Goal: Register for event/course: Register for event/course

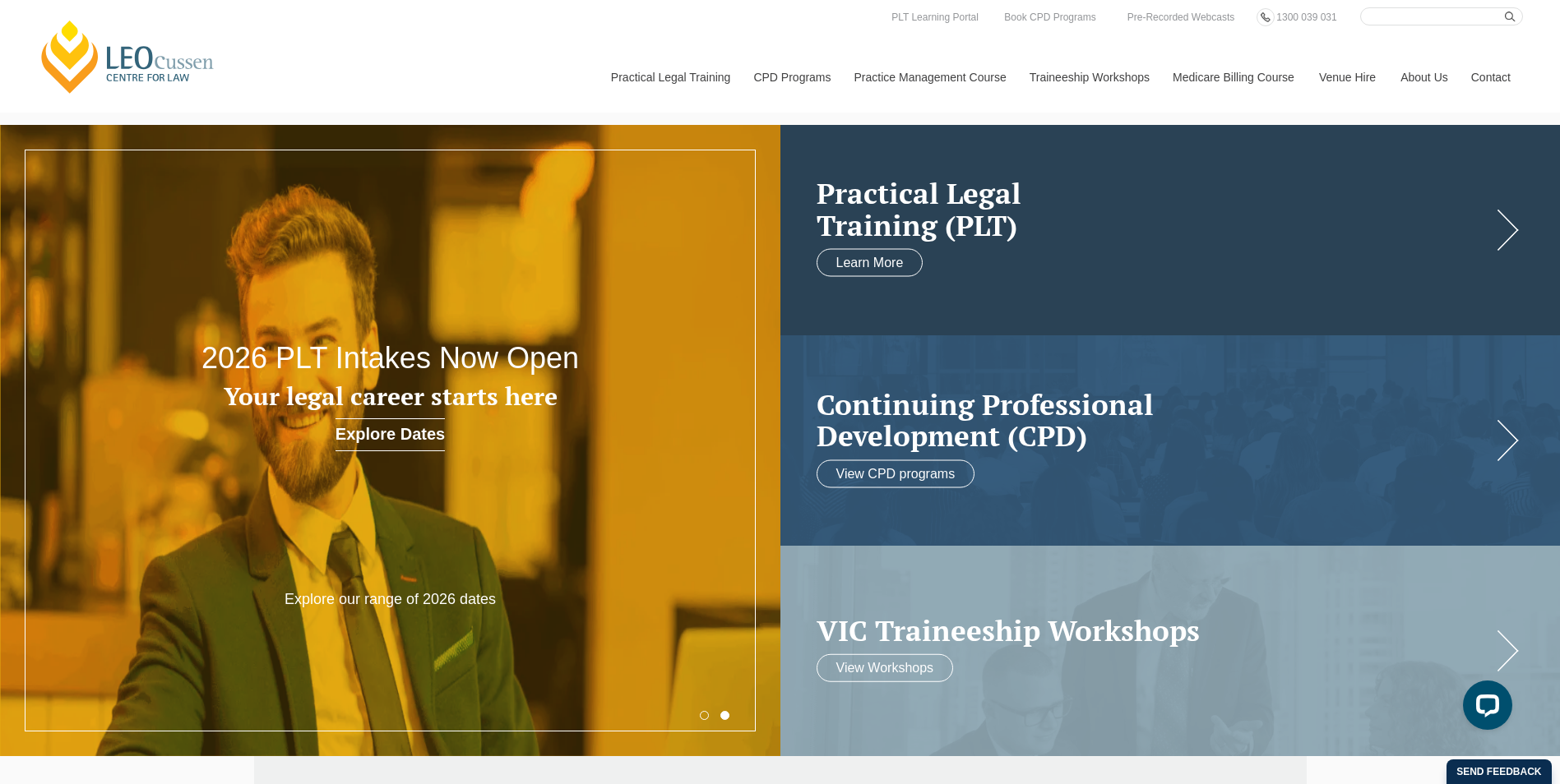
click at [1302, 291] on link at bounding box center [1170, 230] width 780 height 210
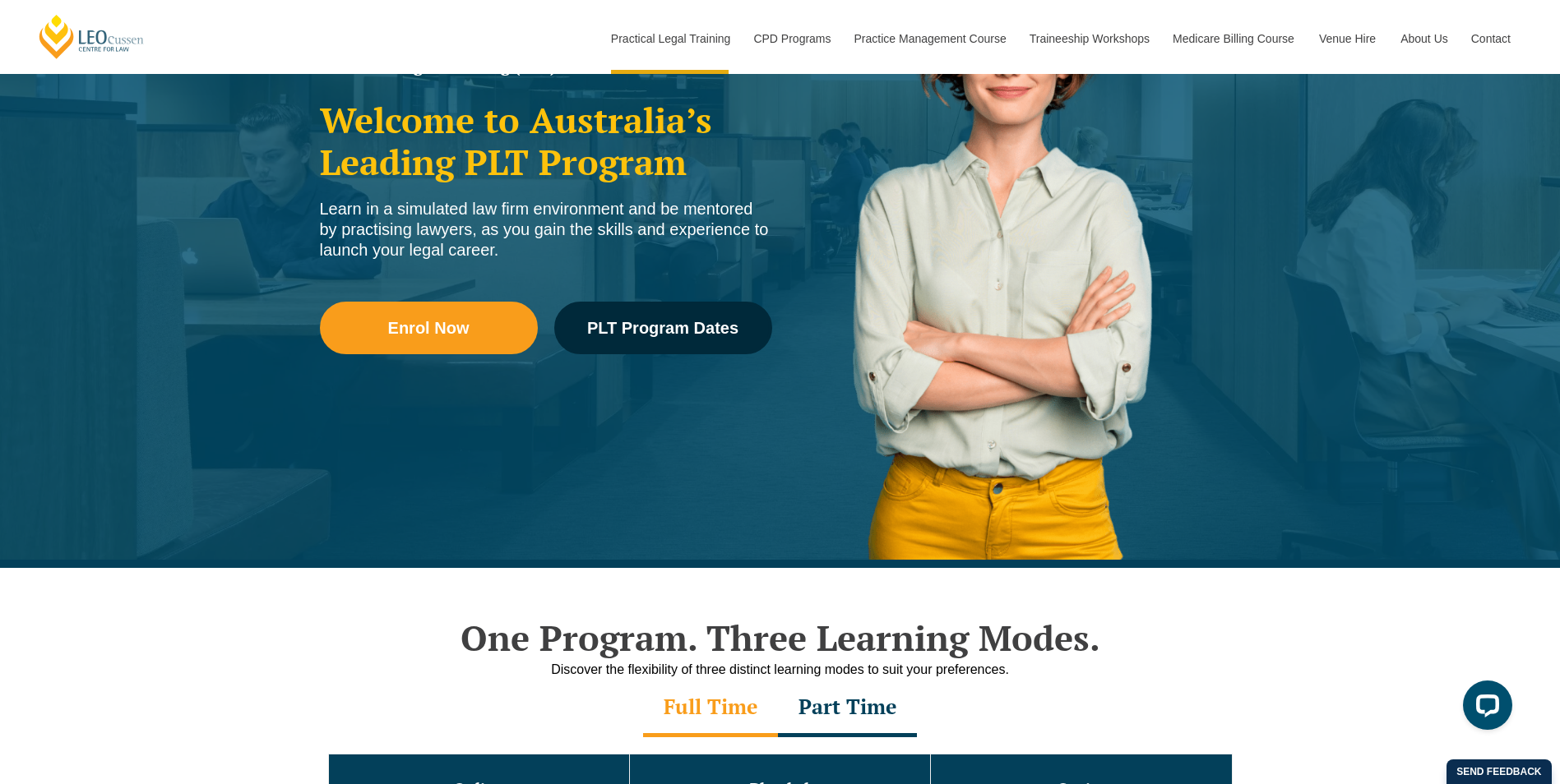
scroll to position [247, 0]
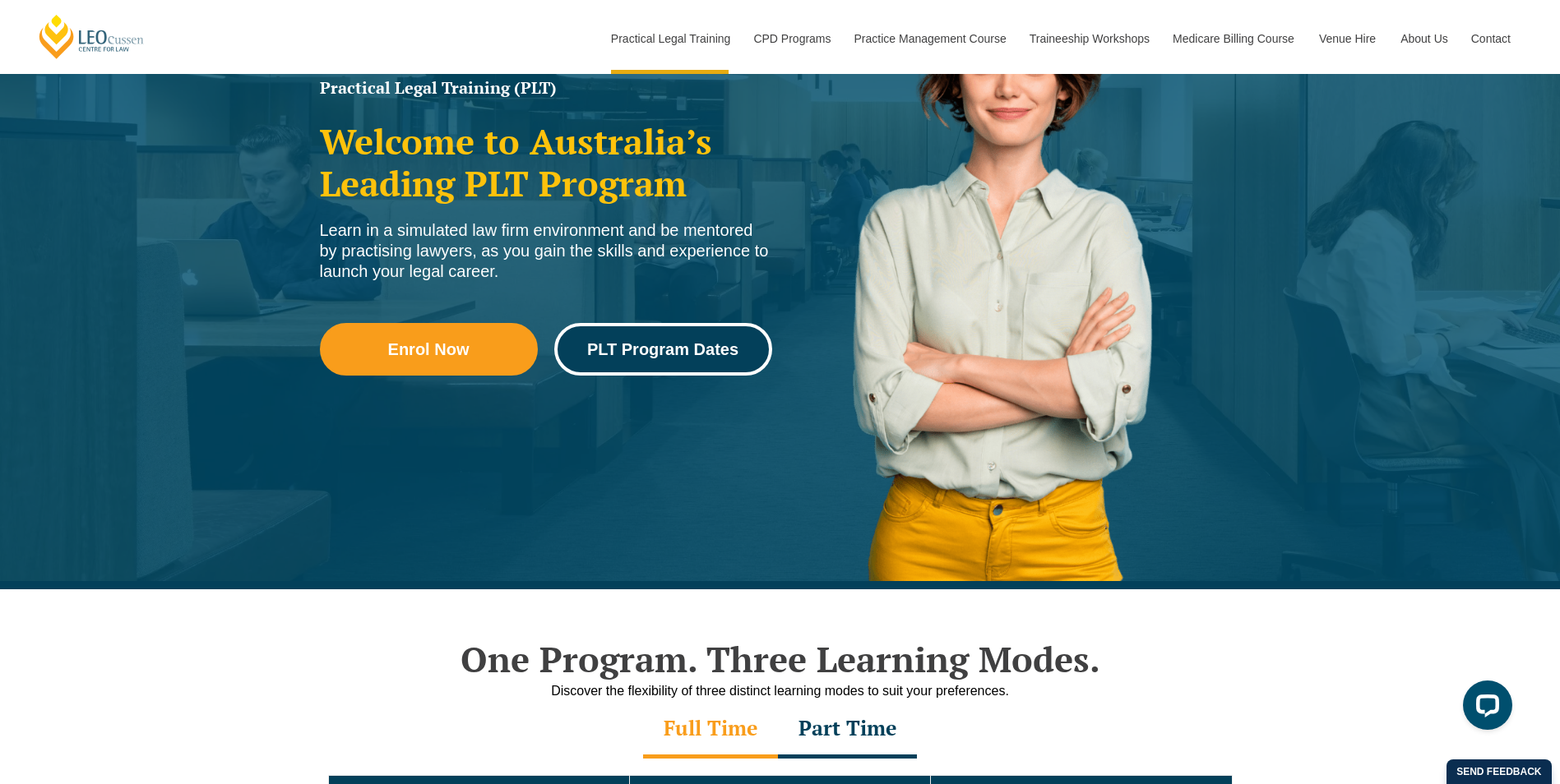
click at [701, 369] on link "PLT Program Dates" at bounding box center [662, 349] width 218 height 53
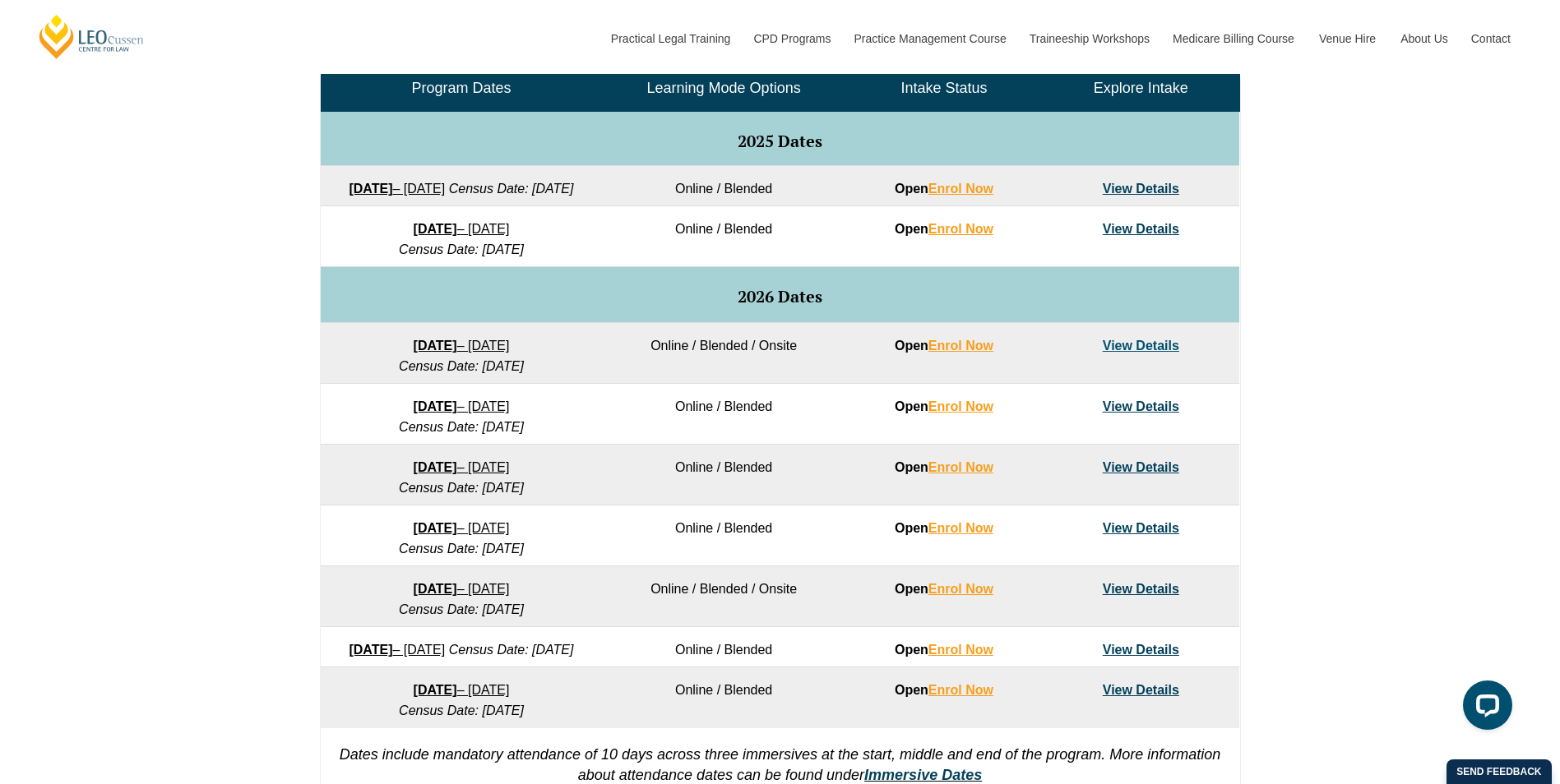
scroll to position [822, 0]
click at [1168, 412] on link "View Details" at bounding box center [1141, 406] width 76 height 14
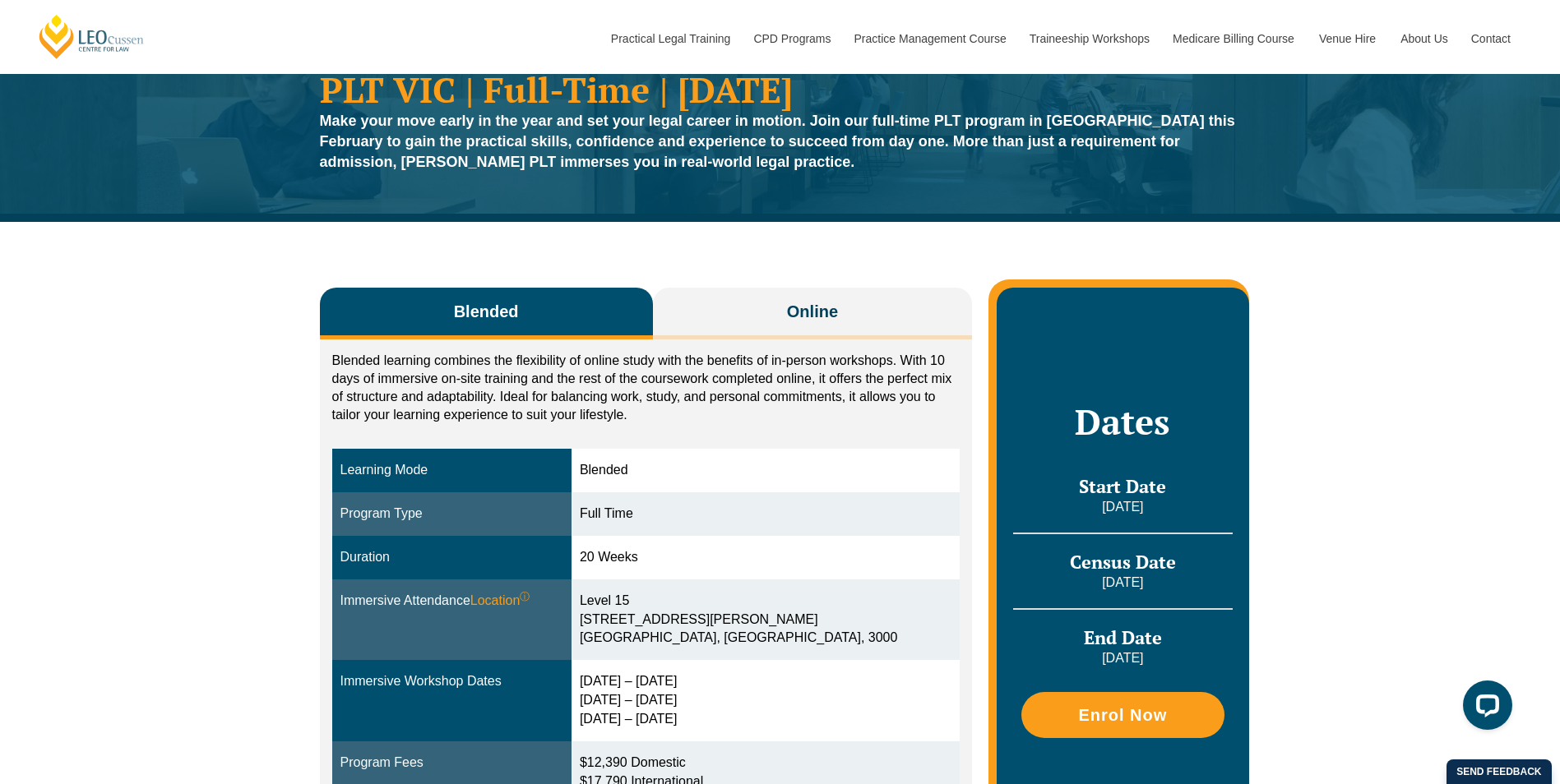
scroll to position [165, 0]
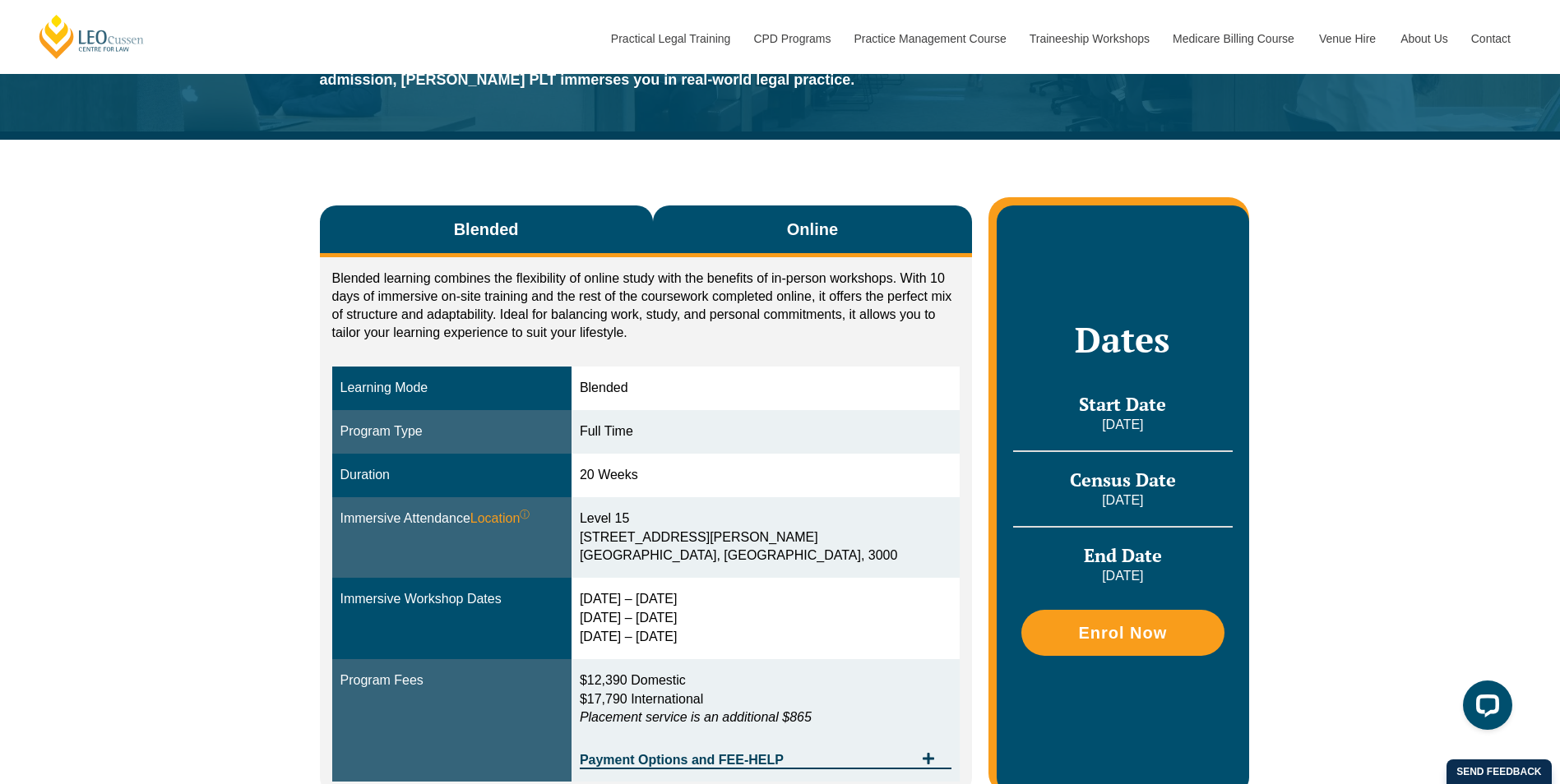
click at [849, 216] on button "Online" at bounding box center [812, 231] width 320 height 52
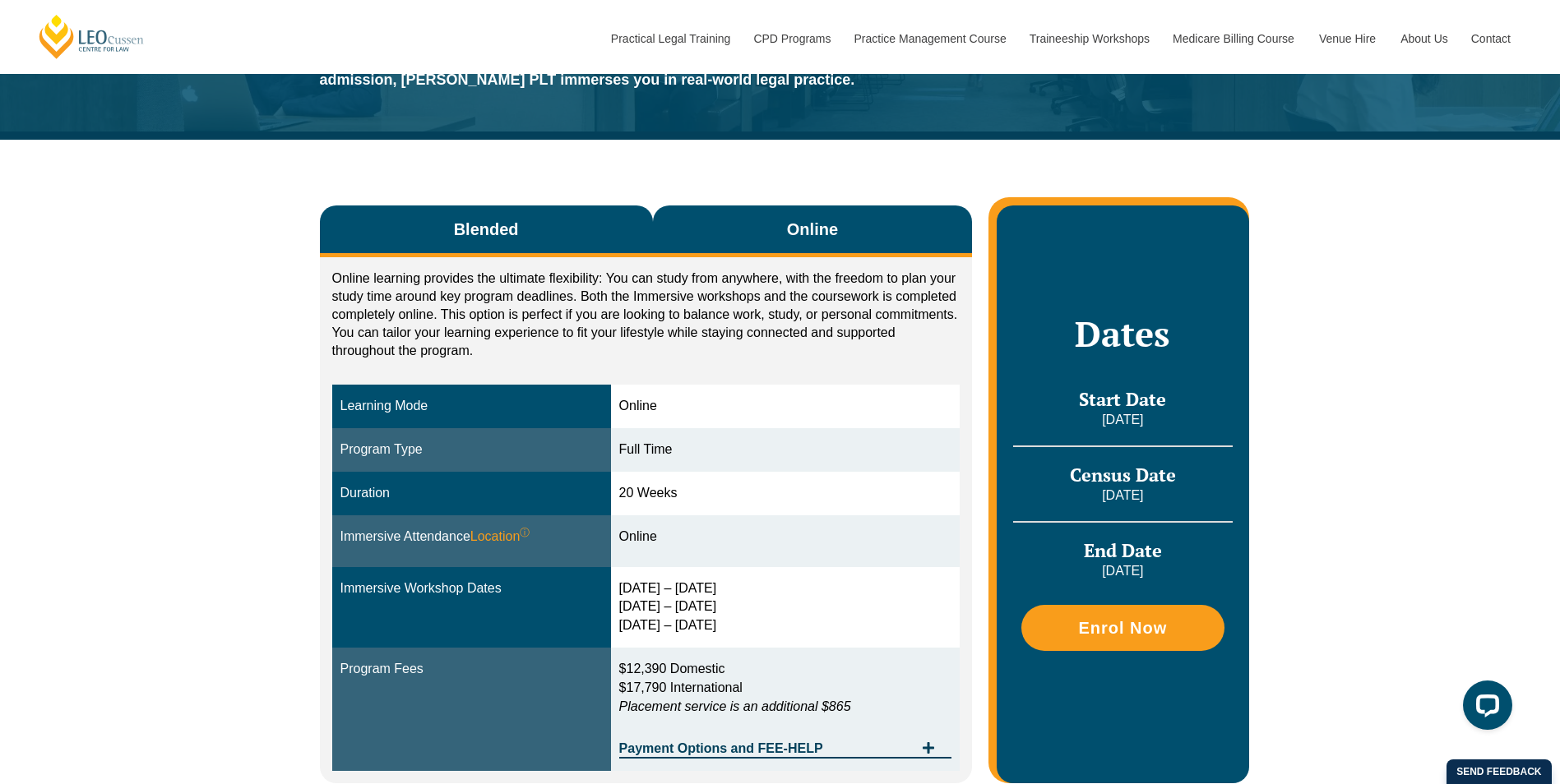
click at [526, 234] on button "Blended" at bounding box center [486, 231] width 333 height 52
